Goal: Find specific page/section: Find specific page/section

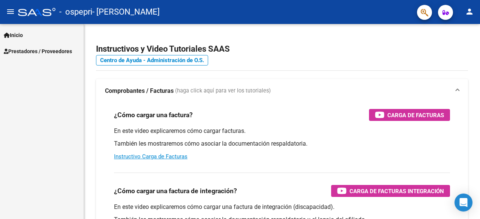
click at [28, 38] on link "Inicio" at bounding box center [42, 35] width 84 height 16
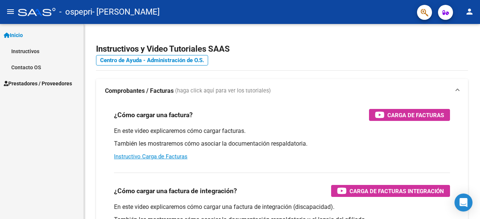
click at [29, 80] on span "Prestadores / Proveedores" at bounding box center [38, 84] width 68 height 8
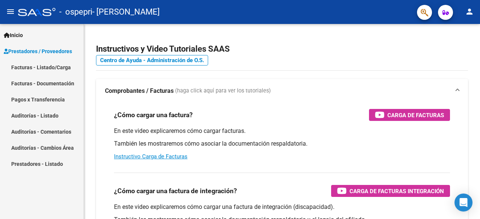
click at [39, 86] on link "Facturas - Documentación" at bounding box center [42, 83] width 84 height 16
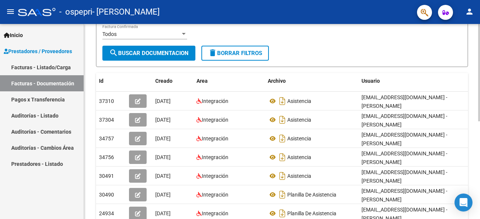
click at [471, 121] on div "PRESTADORES -> Comprobantes - Documentación Respaldatoria cloud_download Export…" at bounding box center [283, 121] width 398 height 407
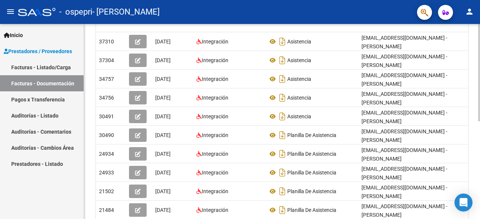
scroll to position [197, 0]
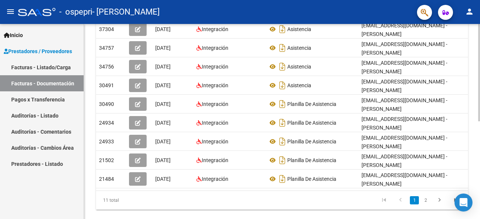
click at [473, 162] on div "PRESTADORES -> Comprobantes - Documentación Respaldatoria cloud_download Export…" at bounding box center [283, 30] width 398 height 407
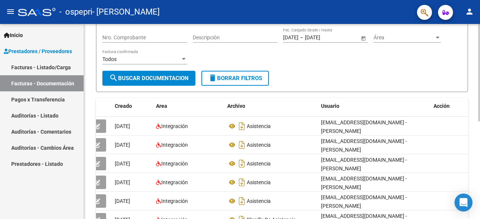
scroll to position [82, 0]
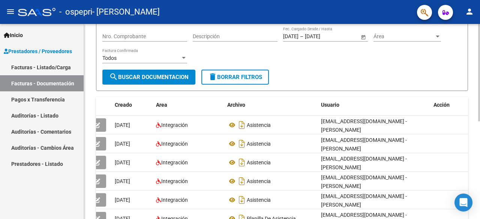
click at [480, 113] on div at bounding box center [479, 111] width 2 height 98
click at [65, 63] on link "Facturas - Listado/Carga" at bounding box center [42, 67] width 84 height 16
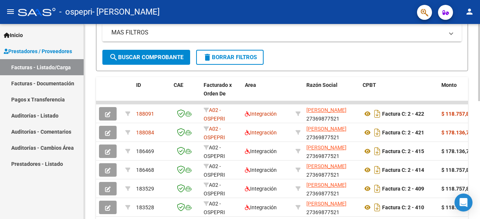
scroll to position [182, 0]
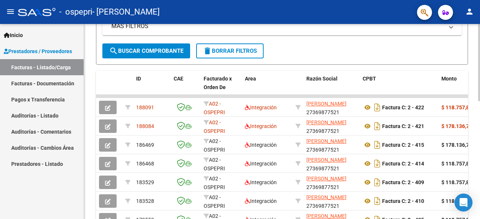
click at [476, 106] on div "Video tutorial PRESTADORES -> Listado de CPBTs Emitidos por Prestadores / Prove…" at bounding box center [283, 86] width 398 height 489
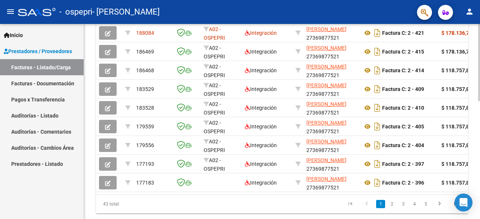
scroll to position [288, 0]
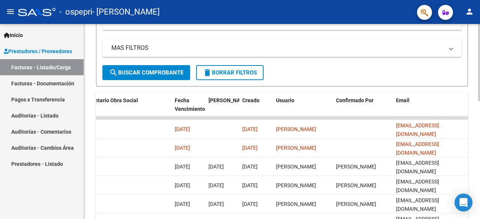
scroll to position [159, 0]
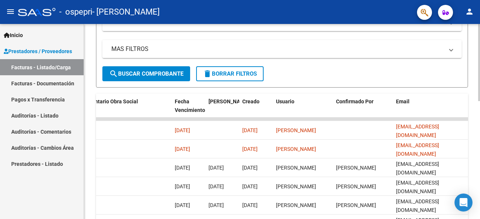
click at [480, 111] on div at bounding box center [479, 126] width 2 height 77
